Goal: Navigation & Orientation: Find specific page/section

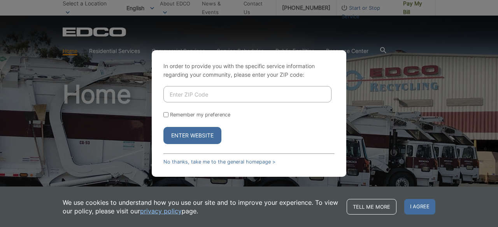
click at [174, 93] on input "Enter ZIP Code" at bounding box center [248, 94] width 168 height 16
type input "92021"
click at [166, 115] on input "Remember my preference" at bounding box center [166, 114] width 5 height 5
checkbox input "true"
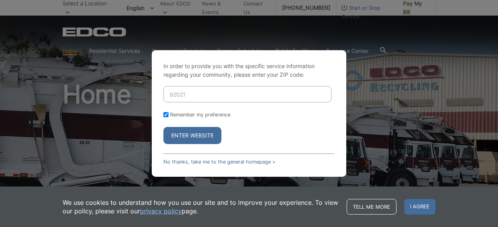
click at [191, 134] on button "Enter Website" at bounding box center [193, 135] width 58 height 17
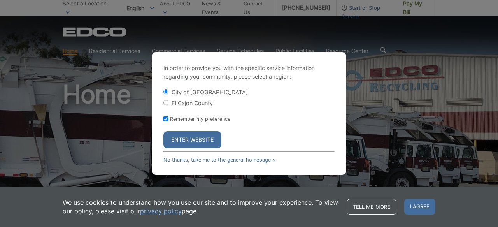
click at [166, 104] on input "El Cajon County" at bounding box center [166, 102] width 5 height 5
radio input "true"
click at [190, 139] on button "Enter Website" at bounding box center [193, 139] width 58 height 17
